Goal: Task Accomplishment & Management: Manage account settings

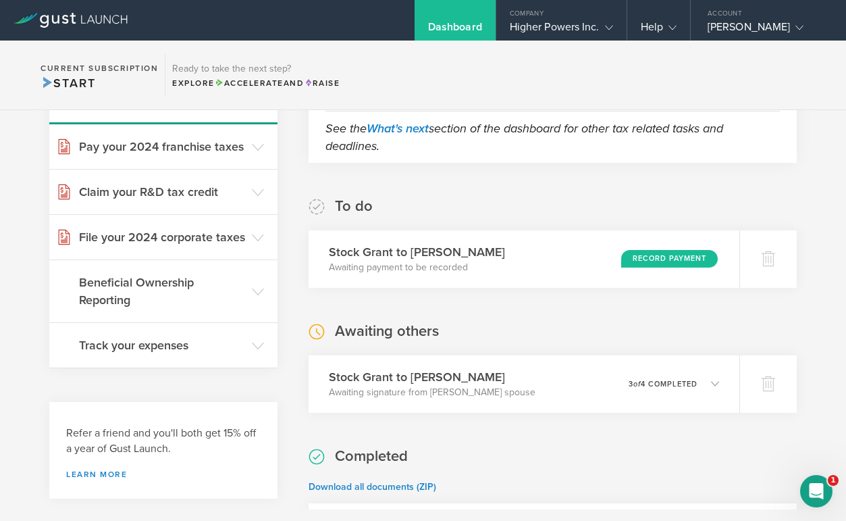
scroll to position [169, 0]
click at [689, 255] on div "Record Payment" at bounding box center [671, 257] width 99 height 18
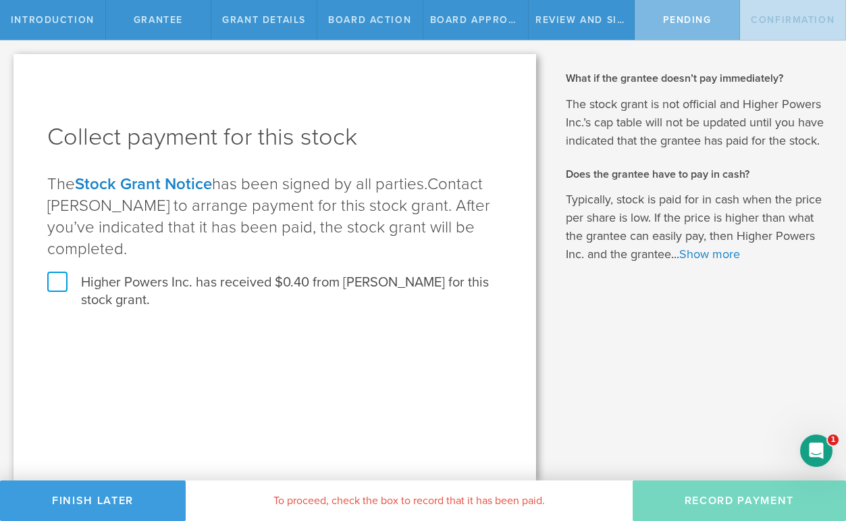
click at [261, 288] on label "Higher Powers Inc. has received $0.40 from [PERSON_NAME] for this stock grant." at bounding box center [274, 290] width 455 height 35
click at [0, 0] on input "Higher Powers Inc. has received $0.40 from [PERSON_NAME] for this stock grant." at bounding box center [0, 0] width 0 height 0
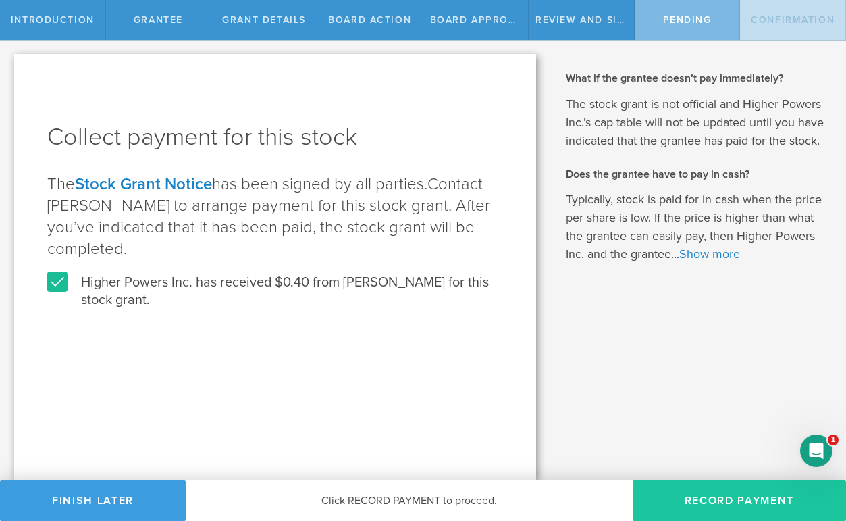
click at [735, 501] on button "Record Payment" at bounding box center [739, 500] width 213 height 41
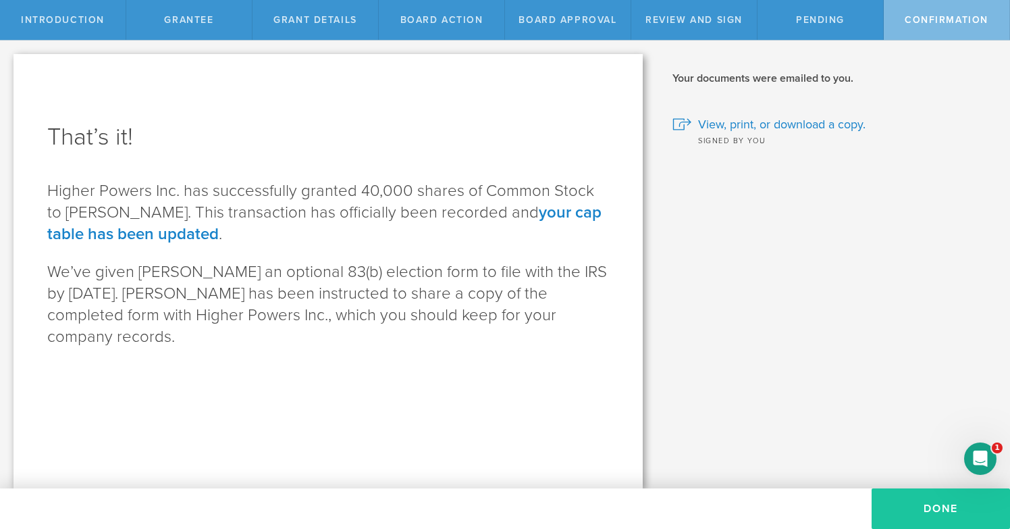
click at [845, 503] on button "Done" at bounding box center [941, 508] width 138 height 41
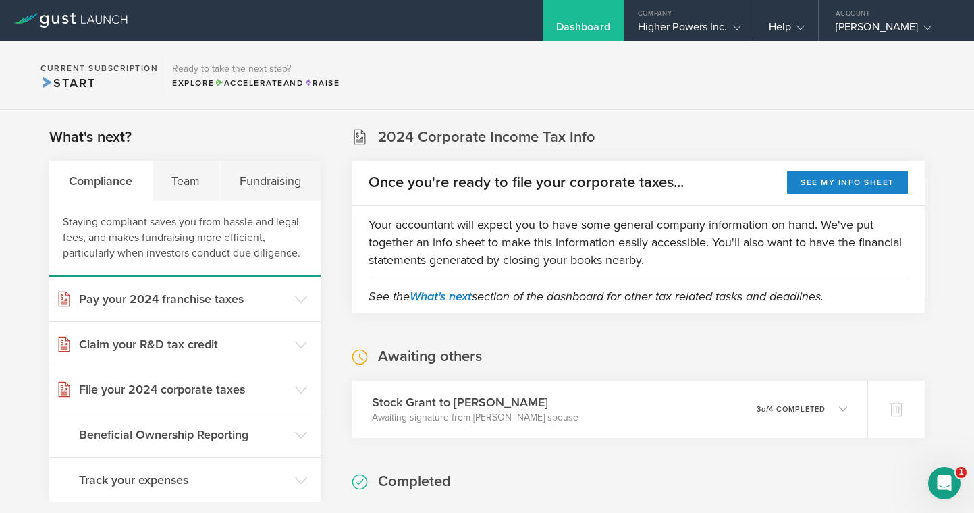
scroll to position [91, 0]
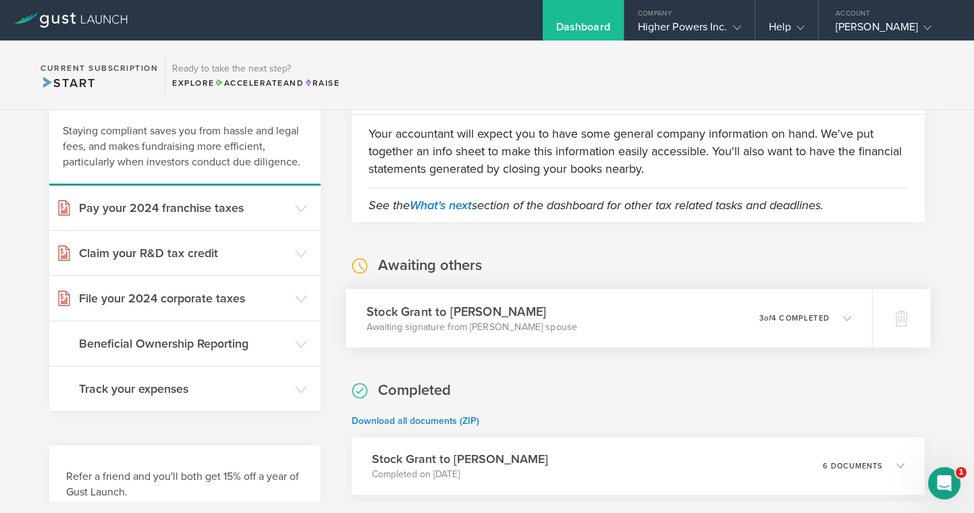
click at [812, 309] on div "0 undeliverable 3 of 4 completed" at bounding box center [805, 318] width 92 height 23
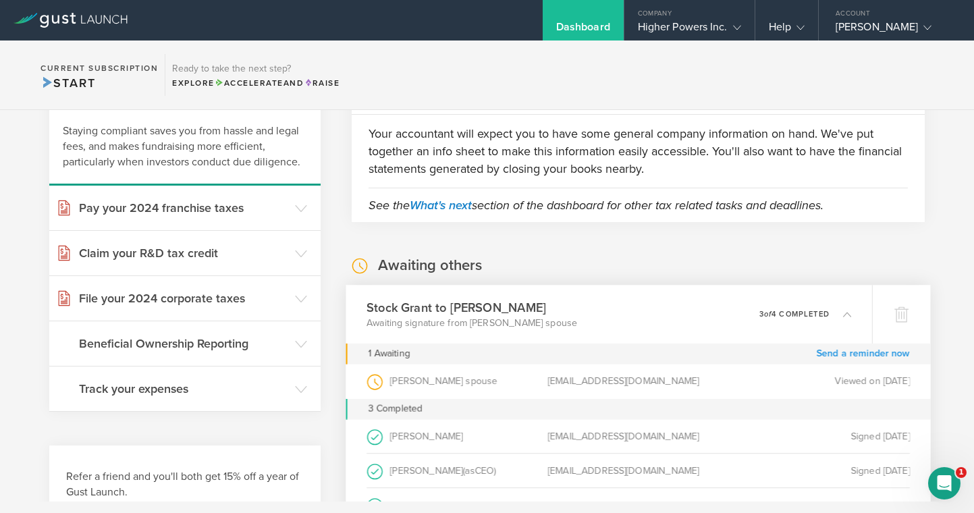
click at [857, 352] on link "Send a reminder now" at bounding box center [863, 353] width 94 height 21
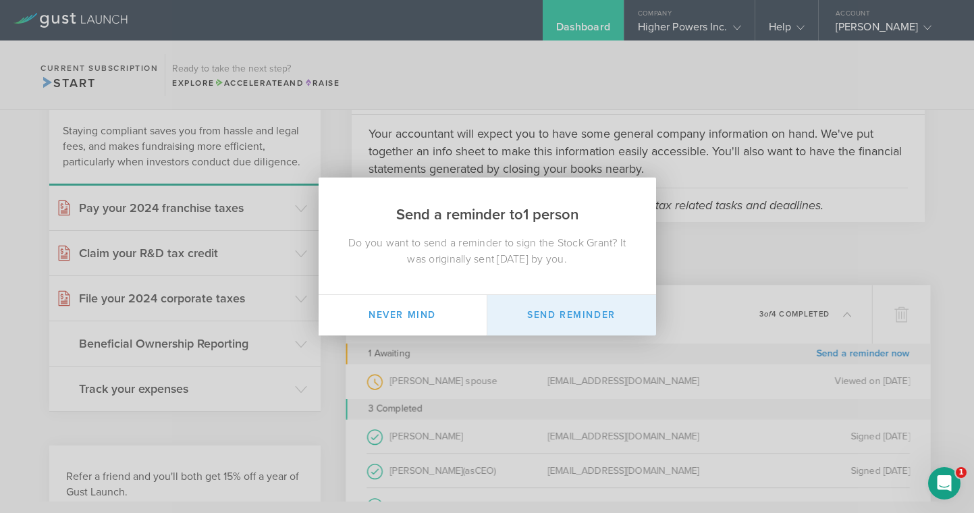
click at [624, 319] on button "Send Reminder" at bounding box center [571, 315] width 169 height 41
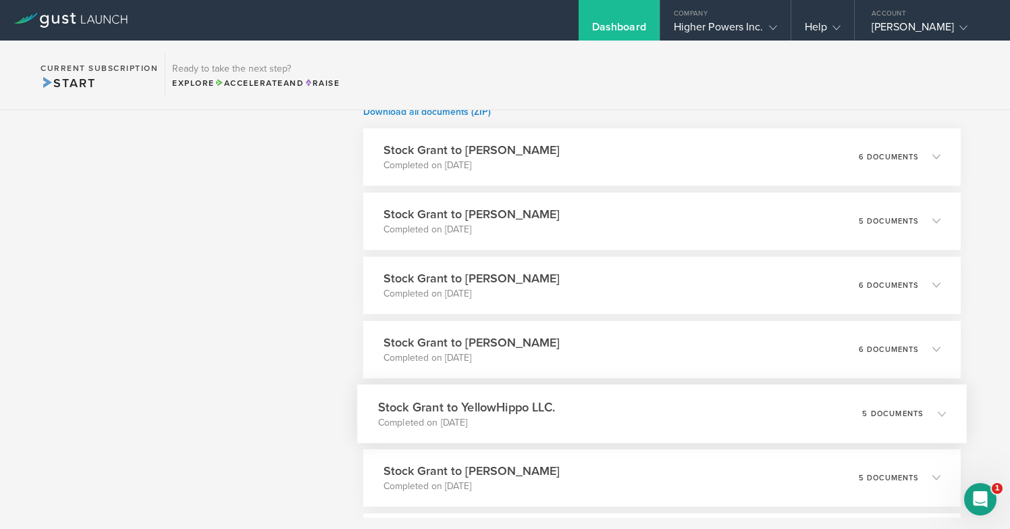
scroll to position [808, 0]
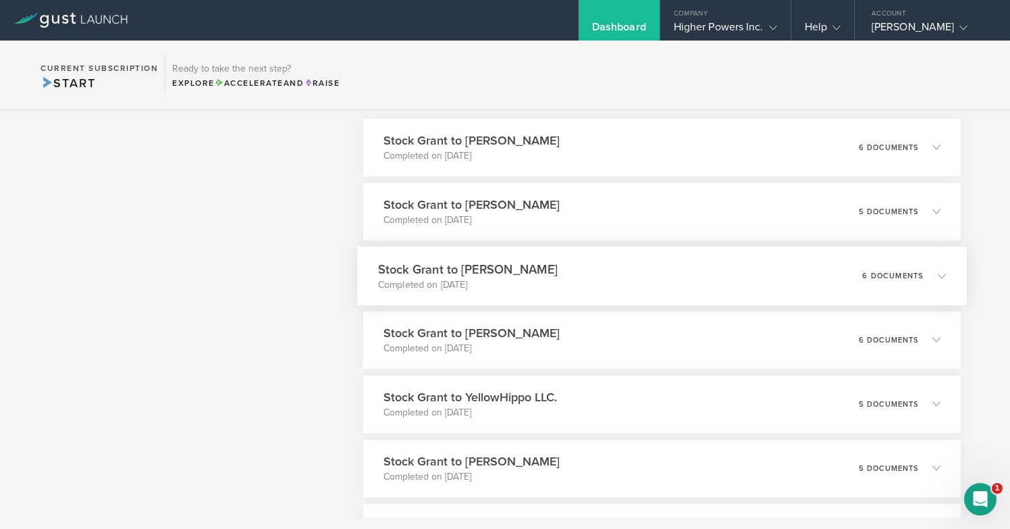
click at [913, 275] on p "6 documents" at bounding box center [893, 274] width 61 height 7
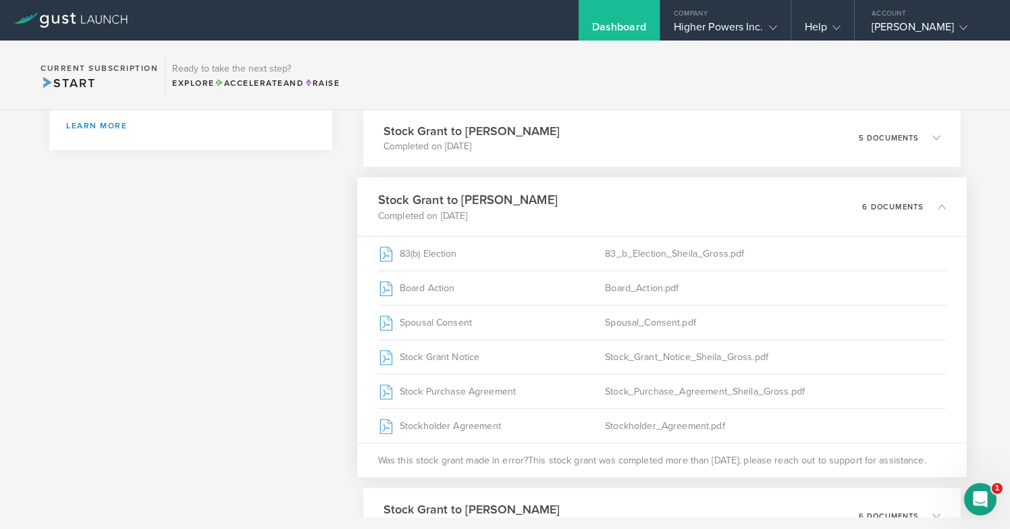
scroll to position [486, 0]
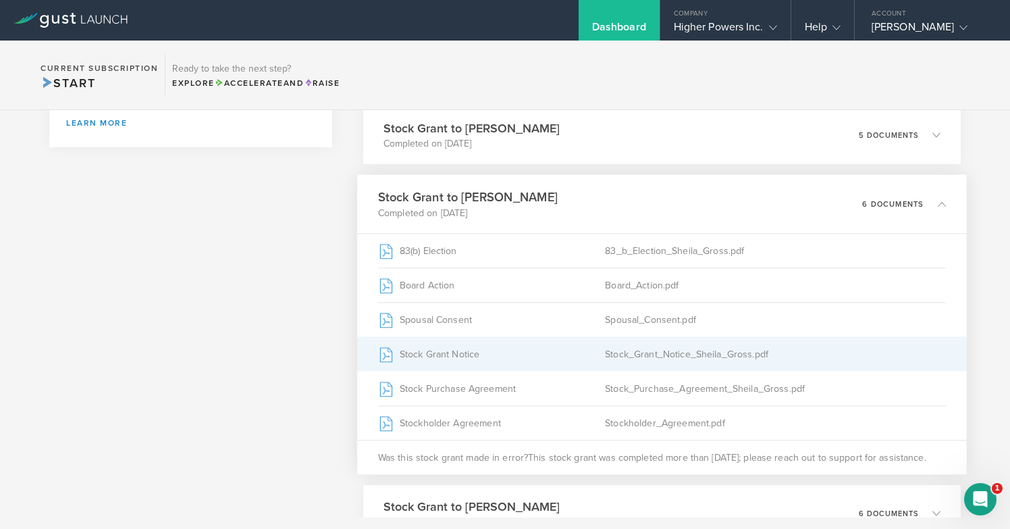
click at [678, 344] on div "Stock_Grant_Notice_Sheila_Gross.pdf" at bounding box center [776, 354] width 341 height 34
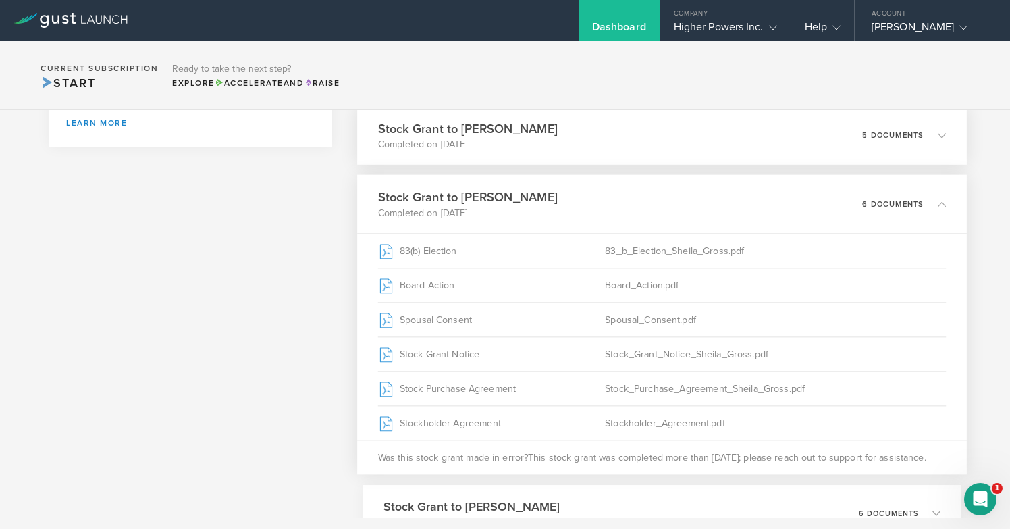
click at [582, 94] on section "Current Subscription Start Ready to take the next step? Explore Accelerate and …" at bounding box center [505, 76] width 1010 height 70
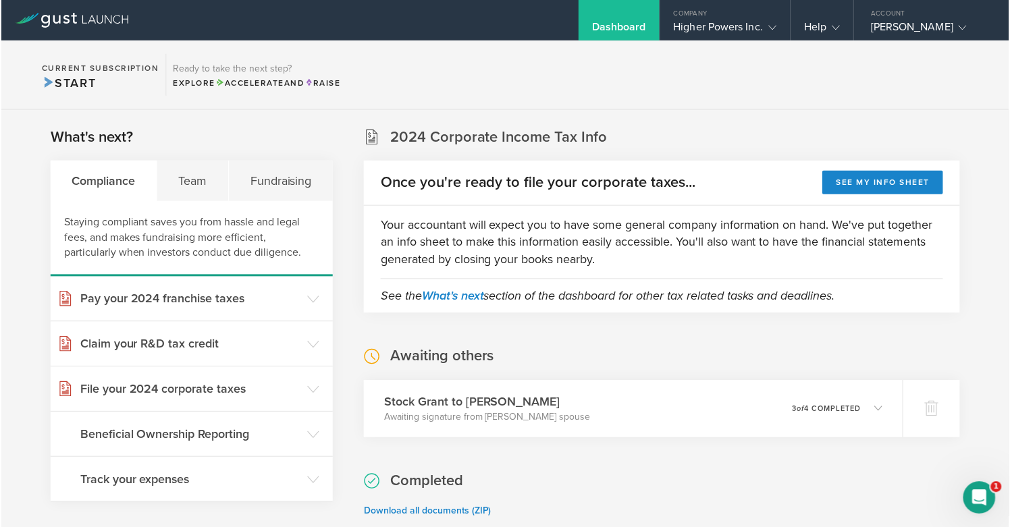
scroll to position [0, 0]
